Goal: Information Seeking & Learning: Compare options

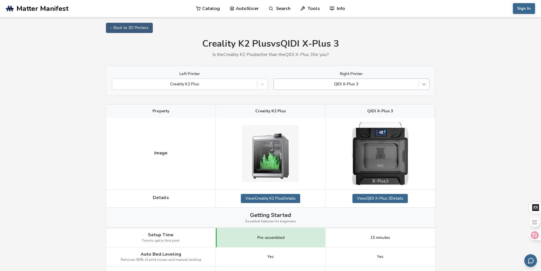
click at [426, 83] on icon at bounding box center [424, 84] width 6 height 6
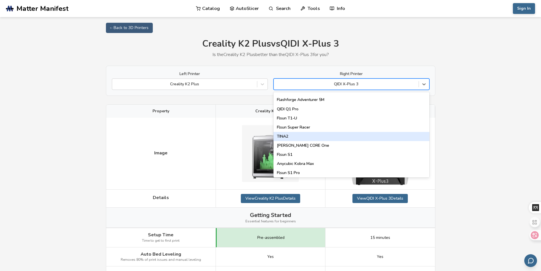
scroll to position [606, 0]
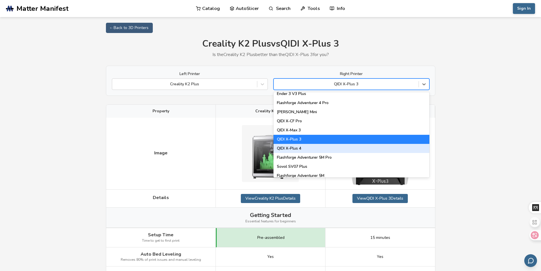
click at [297, 147] on div "QIDI X-Plus 4" at bounding box center [352, 148] width 156 height 9
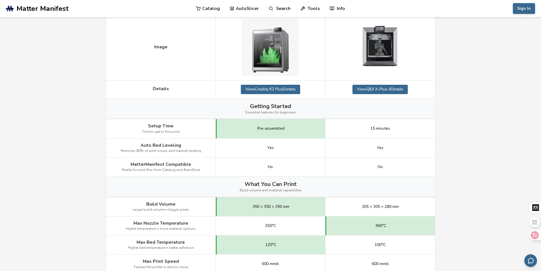
scroll to position [27, 0]
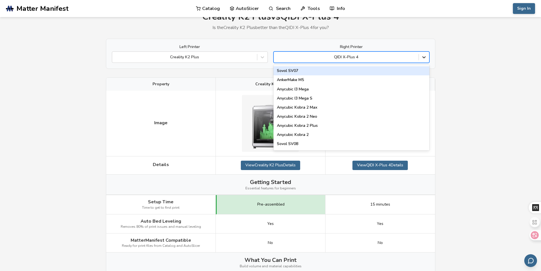
click at [422, 56] on icon at bounding box center [424, 57] width 6 height 6
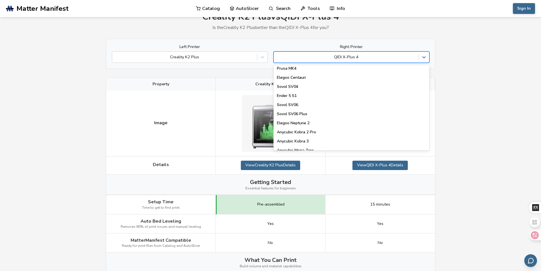
scroll to position [227, 0]
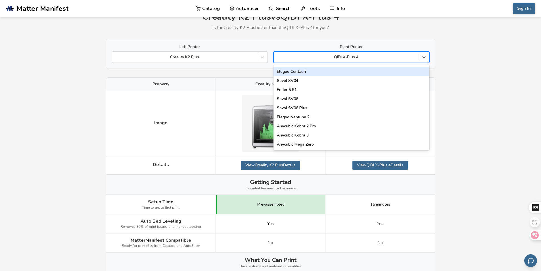
click at [309, 70] on div "Elegoo Centauri" at bounding box center [352, 71] width 156 height 9
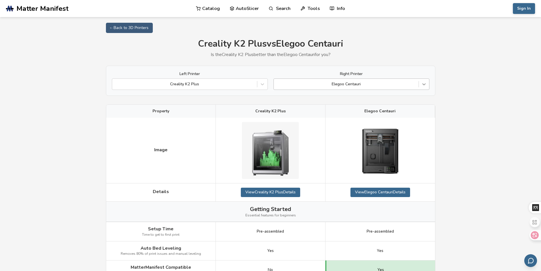
click at [421, 84] on icon at bounding box center [424, 84] width 6 height 6
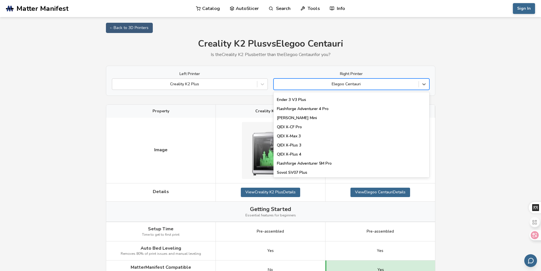
scroll to position [606, 0]
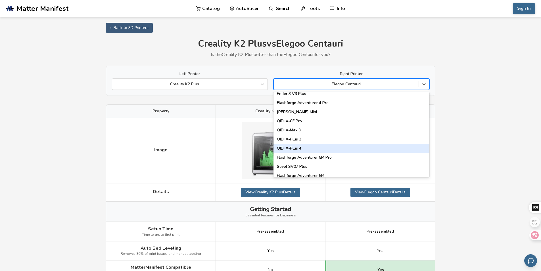
click at [306, 147] on div "QIDI X-Plus 4" at bounding box center [352, 148] width 156 height 9
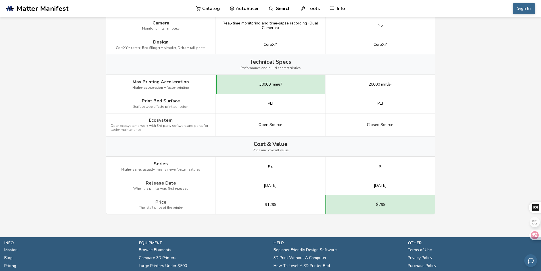
scroll to position [709, 0]
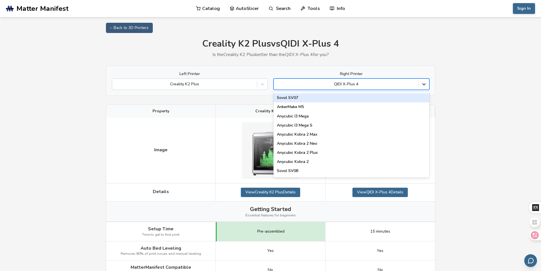
click at [425, 82] on icon at bounding box center [424, 84] width 6 height 6
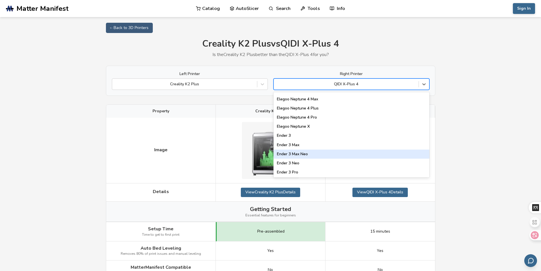
scroll to position [719, 0]
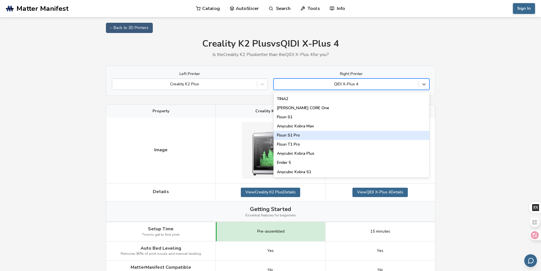
click at [300, 133] on div "Flsun S1 Pro" at bounding box center [352, 135] width 156 height 9
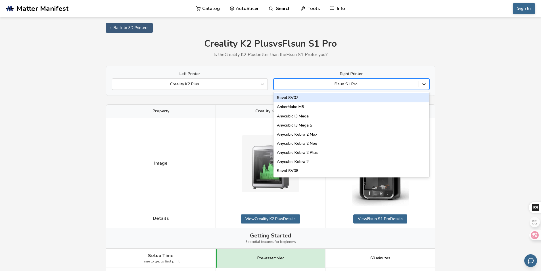
click at [426, 84] on icon at bounding box center [424, 84] width 6 height 6
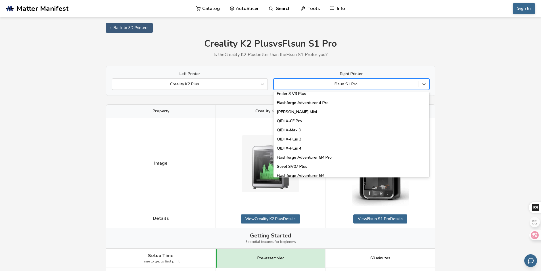
scroll to position [719, 0]
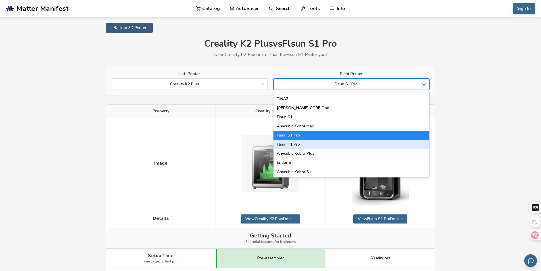
click at [303, 147] on div "Flsun T1 Pro" at bounding box center [352, 144] width 156 height 9
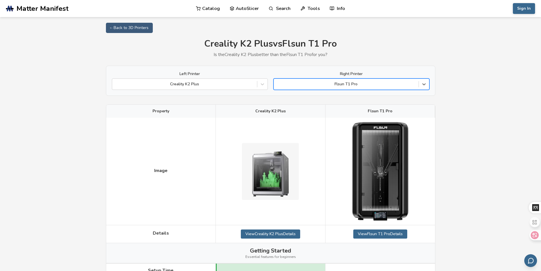
scroll to position [151, 0]
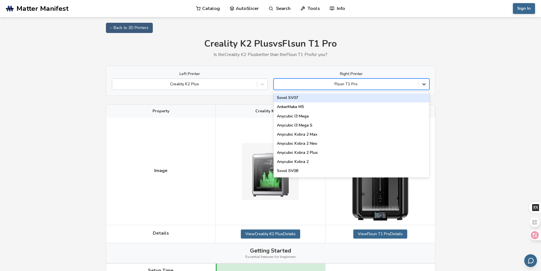
drag, startPoint x: 421, startPoint y: 81, endPoint x: 419, endPoint y: 84, distance: 2.9
click at [421, 81] on div at bounding box center [424, 84] width 10 height 10
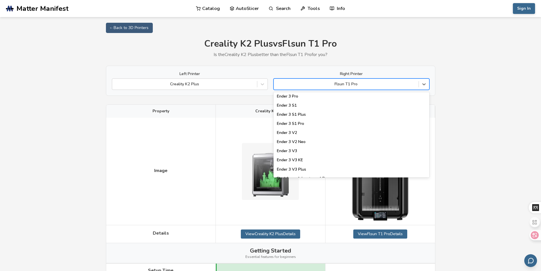
scroll to position [719, 0]
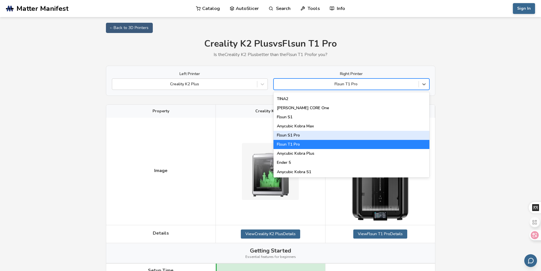
click at [304, 133] on div "Flsun S1 Pro" at bounding box center [352, 135] width 156 height 9
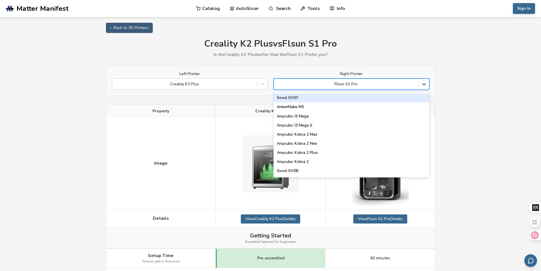
click at [426, 83] on icon at bounding box center [424, 84] width 6 height 6
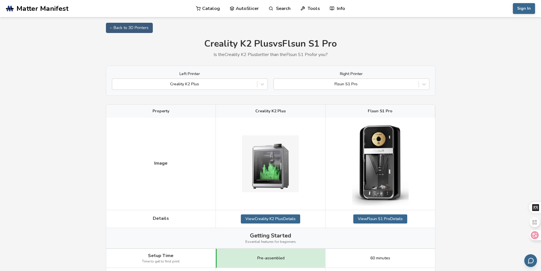
click at [402, 51] on div "Creality K2 Plus vs Flsun S1 Pro Is the Creality K2 Plus better than the Flsun …" at bounding box center [270, 48] width 329 height 18
click at [119, 29] on link "← Back to 3D Printers" at bounding box center [129, 28] width 47 height 10
select select "**********"
